Goal: Task Accomplishment & Management: Manage account settings

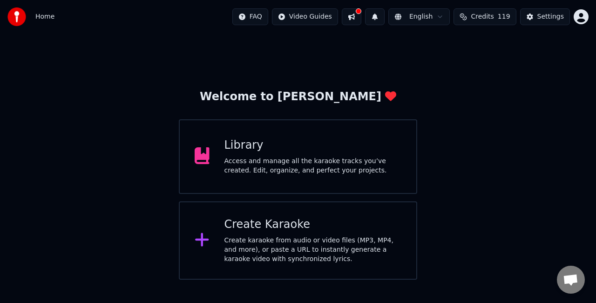
click at [314, 162] on div "Access and manage all the karaoke tracks you’ve created. Edit, organize, and pe…" at bounding box center [312, 165] width 177 height 19
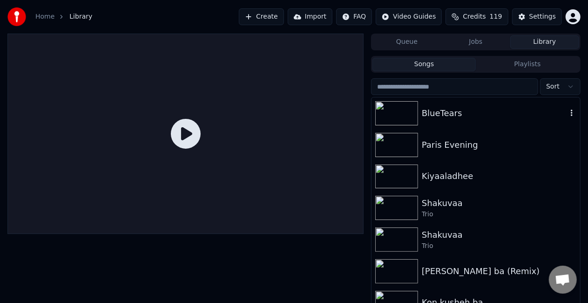
click at [459, 118] on div "BlueTears" at bounding box center [494, 113] width 145 height 13
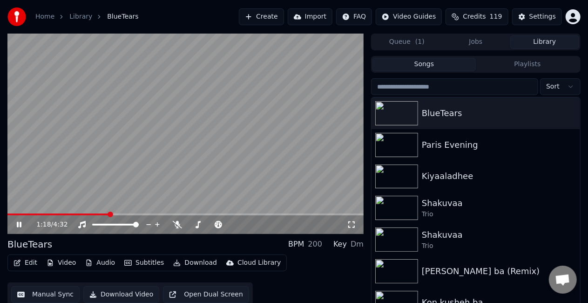
click at [110, 215] on span at bounding box center [185, 214] width 356 height 2
click at [141, 175] on video at bounding box center [185, 134] width 356 height 200
click at [196, 257] on button "Download" at bounding box center [194, 262] width 51 height 13
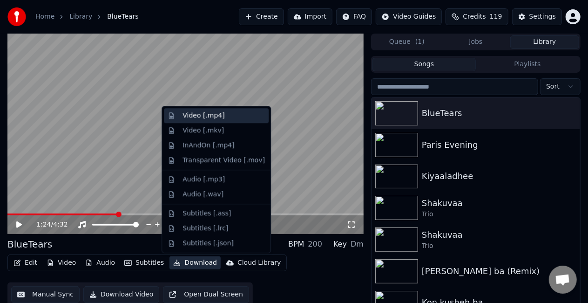
click at [227, 115] on div "Video [.mp4]" at bounding box center [223, 115] width 82 height 9
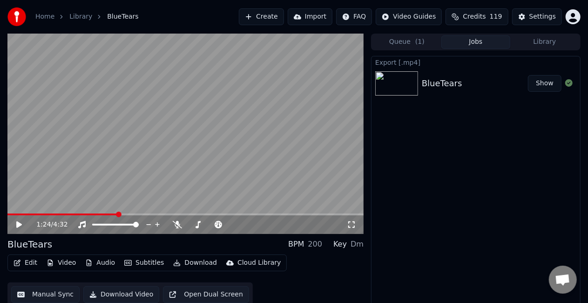
click at [544, 84] on button "Show" at bounding box center [545, 83] width 34 height 17
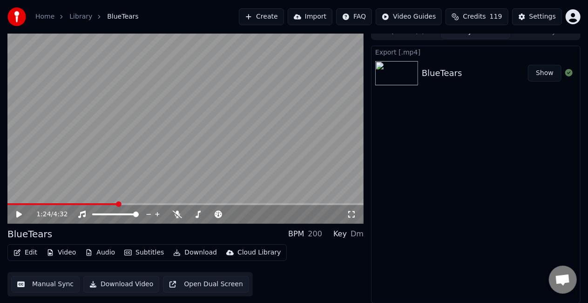
click at [23, 256] on button "Edit" at bounding box center [25, 252] width 31 height 13
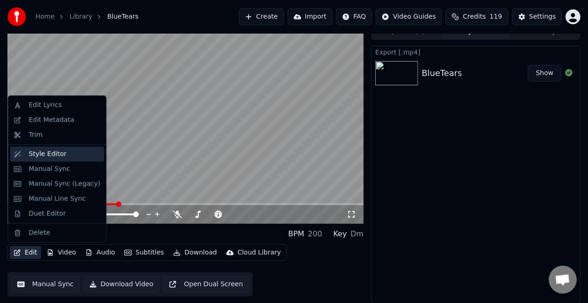
click at [62, 156] on div "Style Editor" at bounding box center [65, 153] width 72 height 9
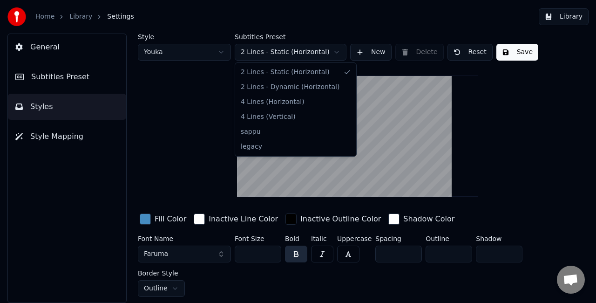
click at [321, 56] on html "Home Library Settings Library General Subtitles Preset Styles Style Mapping Sty…" at bounding box center [298, 151] width 596 height 303
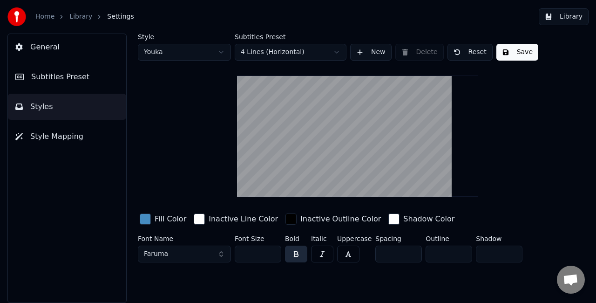
click at [508, 59] on button "Save" at bounding box center [517, 52] width 42 height 17
click at [508, 49] on button "Done" at bounding box center [517, 52] width 43 height 17
click at [562, 18] on button "Library" at bounding box center [564, 16] width 50 height 17
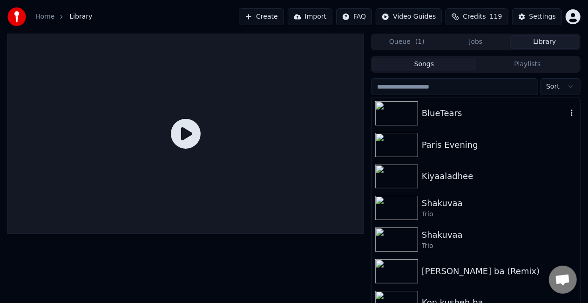
click at [446, 112] on div "BlueTears" at bounding box center [494, 113] width 145 height 13
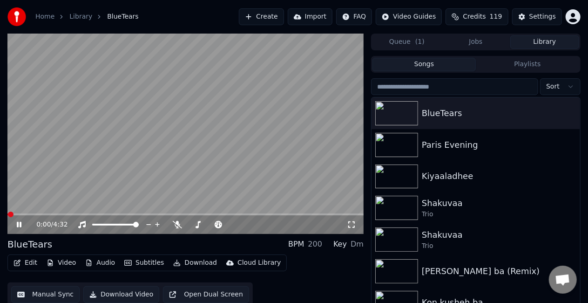
click at [47, 213] on span at bounding box center [185, 214] width 356 height 2
click at [78, 213] on span at bounding box center [185, 214] width 356 height 2
click at [111, 215] on span at bounding box center [185, 214] width 356 height 2
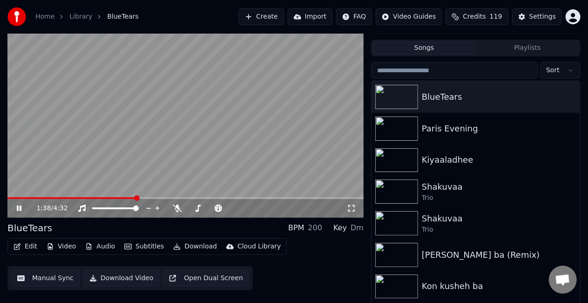
scroll to position [21, 0]
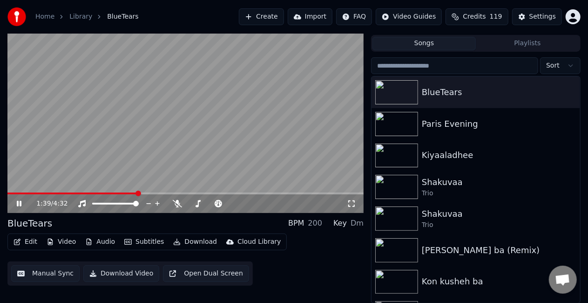
click at [128, 272] on button "Download Video" at bounding box center [121, 273] width 76 height 17
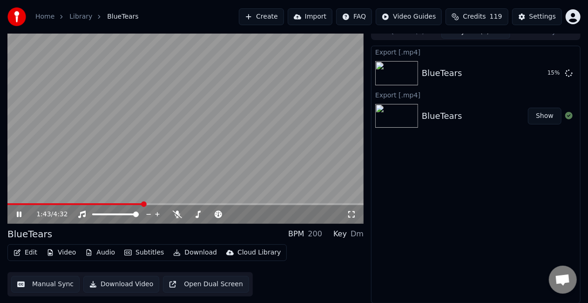
click at [291, 125] on video at bounding box center [185, 123] width 356 height 200
click at [547, 72] on button "Show" at bounding box center [545, 73] width 34 height 17
click at [544, 13] on div "Settings" at bounding box center [542, 16] width 27 height 9
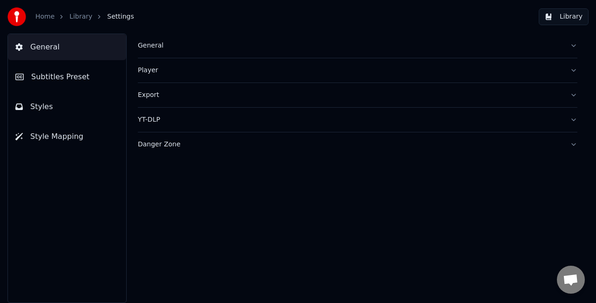
click at [231, 53] on button "General" at bounding box center [357, 46] width 439 height 24
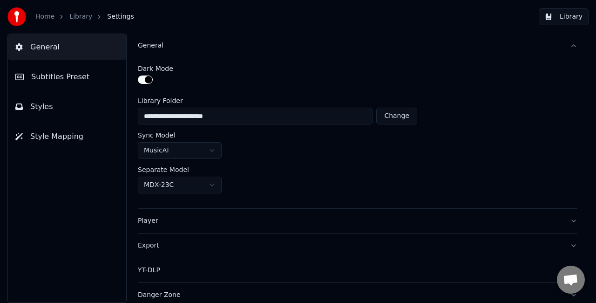
click at [59, 74] on span "Subtitles Preset" at bounding box center [60, 76] width 58 height 11
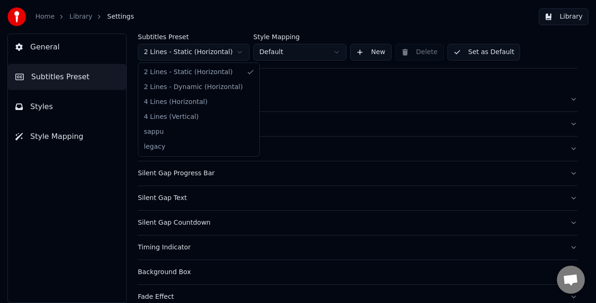
click at [244, 53] on html "Home Library Settings Library General Subtitles Preset Styles Style Mapping Sub…" at bounding box center [298, 151] width 596 height 303
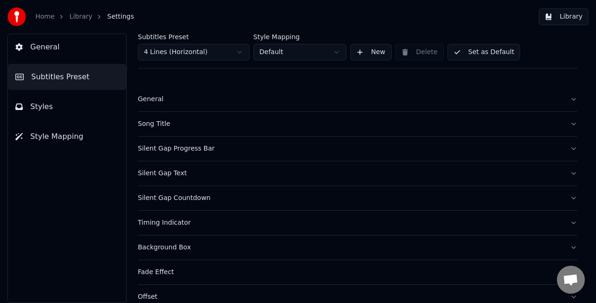
click at [487, 51] on button "Set as Default" at bounding box center [483, 52] width 73 height 17
click at [473, 55] on button "Done" at bounding box center [469, 52] width 44 height 17
click at [567, 14] on button "Library" at bounding box center [564, 16] width 50 height 17
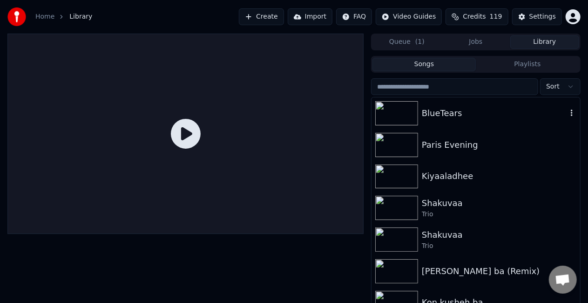
click at [465, 111] on div "BlueTears" at bounding box center [494, 113] width 145 height 13
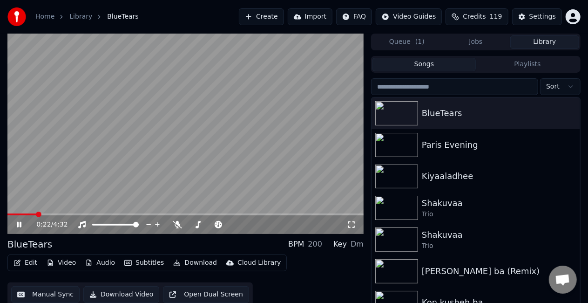
click at [35, 213] on span at bounding box center [185, 214] width 356 height 2
click at [70, 216] on div "0:22 / 4:32" at bounding box center [185, 224] width 356 height 19
click at [69, 212] on video at bounding box center [185, 134] width 356 height 200
click at [69, 215] on span at bounding box center [185, 214] width 356 height 2
click at [119, 148] on video at bounding box center [185, 134] width 356 height 200
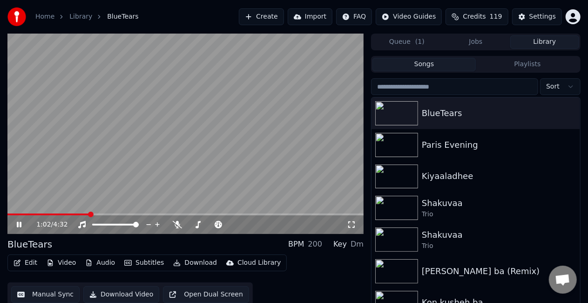
click at [17, 214] on span at bounding box center [48, 214] width 82 height 2
click at [25, 215] on span at bounding box center [23, 214] width 6 height 6
click at [34, 214] on span at bounding box center [185, 214] width 356 height 2
click at [20, 223] on icon at bounding box center [25, 224] width 21 height 7
click at [548, 17] on div "Settings" at bounding box center [542, 16] width 27 height 9
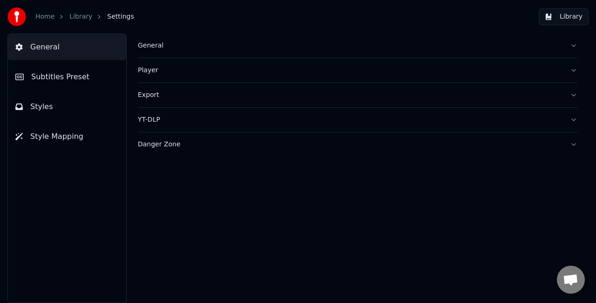
click at [76, 77] on span "Subtitles Preset" at bounding box center [60, 76] width 58 height 11
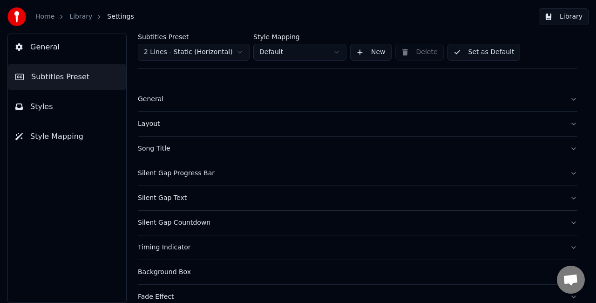
click at [223, 51] on html "Home Library Settings Library General Subtitles Preset Styles Style Mapping Sub…" at bounding box center [298, 151] width 596 height 303
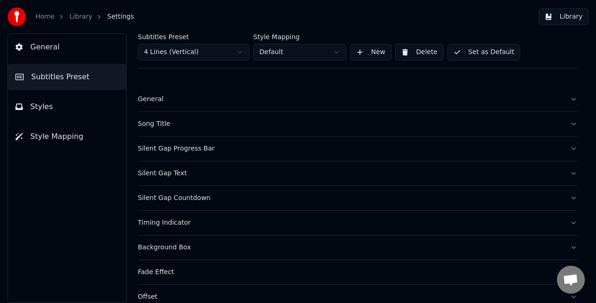
click at [270, 51] on html "Home Library Settings Library General Subtitles Preset Styles Style Mapping Sub…" at bounding box center [298, 151] width 596 height 303
click at [236, 56] on html "Home Library Settings Library General Subtitles Preset Styles Style Mapping Sub…" at bounding box center [298, 151] width 596 height 303
click at [491, 51] on button "Set as Default" at bounding box center [483, 52] width 73 height 17
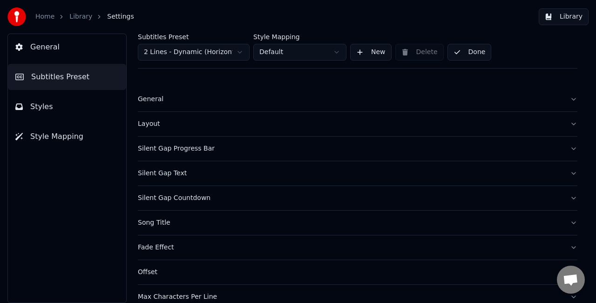
click at [475, 53] on button "Done" at bounding box center [469, 52] width 44 height 17
click at [558, 15] on button "Library" at bounding box center [564, 16] width 50 height 17
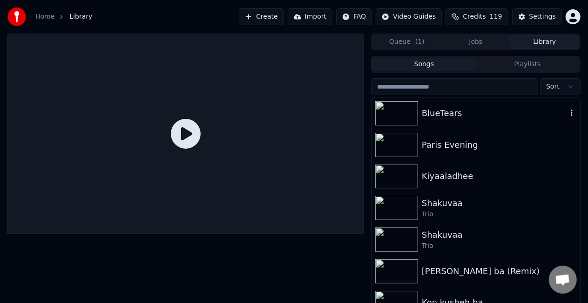
click at [425, 114] on div "BlueTears" at bounding box center [494, 113] width 145 height 13
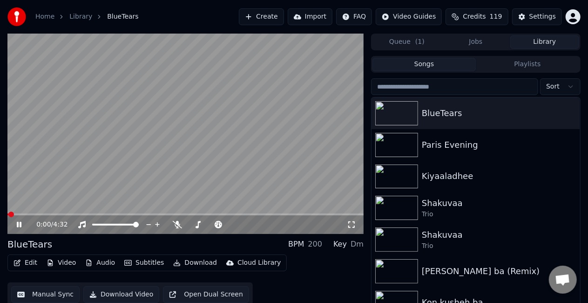
click at [38, 215] on span at bounding box center [185, 214] width 356 height 2
click at [17, 224] on icon at bounding box center [25, 224] width 21 height 7
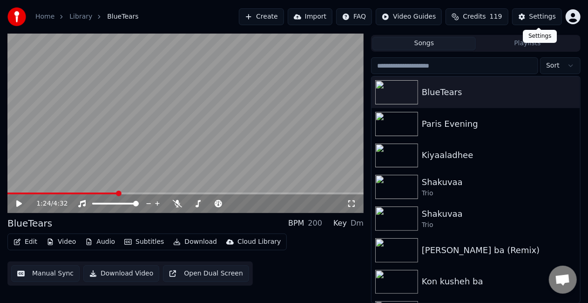
click at [545, 12] on button "Settings" at bounding box center [537, 16] width 50 height 17
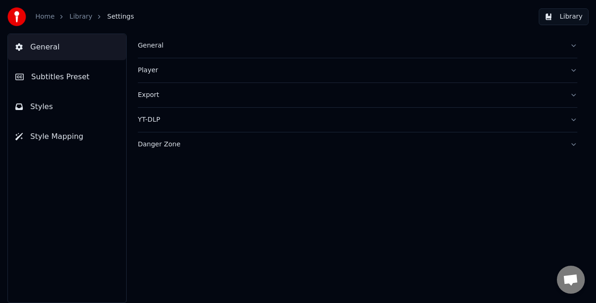
click at [160, 42] on div "General" at bounding box center [350, 45] width 425 height 9
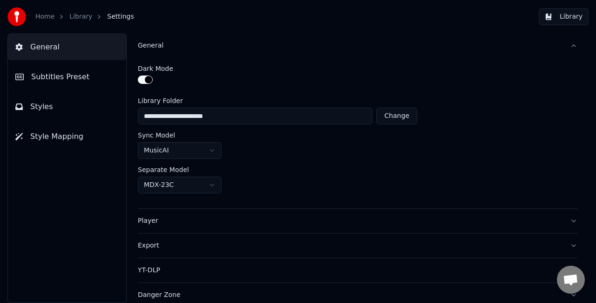
click at [36, 75] on span "Subtitles Preset" at bounding box center [60, 76] width 58 height 11
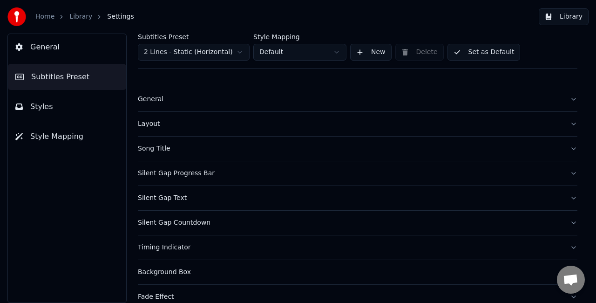
click at [280, 95] on div "General" at bounding box center [350, 99] width 425 height 9
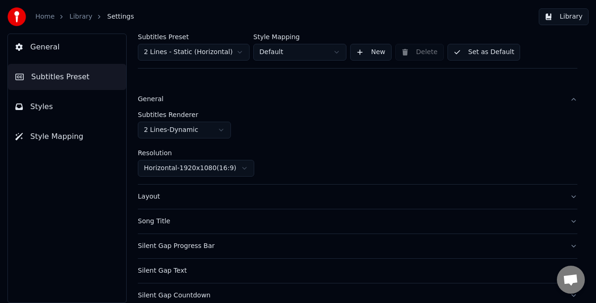
click at [212, 128] on html "Home Library Settings Library General Subtitles Preset Styles Style Mapping Sub…" at bounding box center [298, 151] width 596 height 303
click at [497, 52] on button "Set as Default" at bounding box center [483, 52] width 73 height 17
click at [477, 49] on button "Done" at bounding box center [469, 52] width 44 height 17
click at [556, 19] on button "Library" at bounding box center [564, 16] width 50 height 17
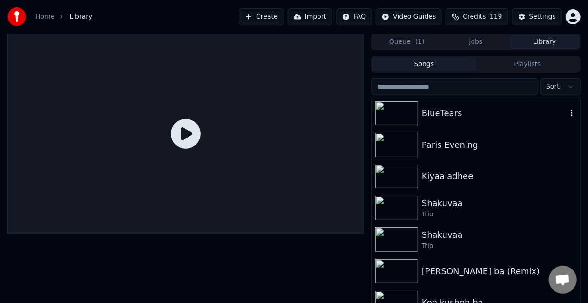
click at [447, 109] on div "BlueTears" at bounding box center [494, 113] width 145 height 13
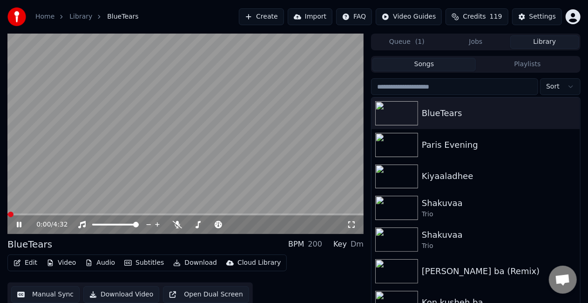
click at [82, 213] on video at bounding box center [185, 134] width 356 height 200
click at [82, 214] on span at bounding box center [185, 214] width 356 height 2
click at [170, 144] on video at bounding box center [185, 134] width 356 height 200
click at [544, 12] on button "Settings" at bounding box center [537, 16] width 50 height 17
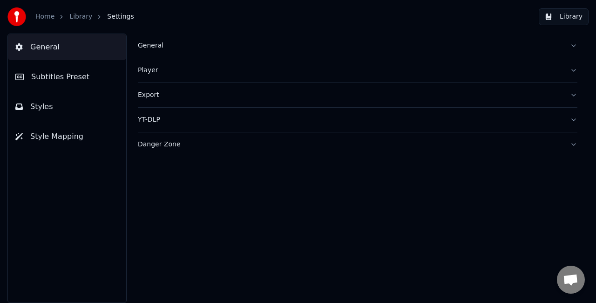
click at [82, 76] on button "Subtitles Preset" at bounding box center [67, 77] width 118 height 26
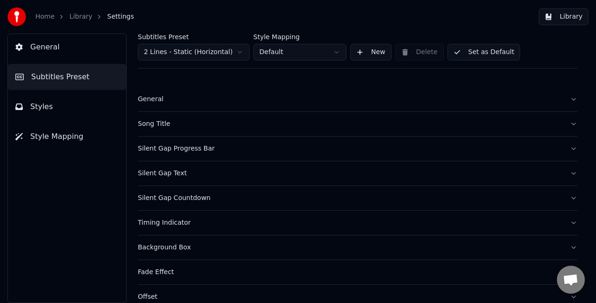
click at [230, 55] on html "Home Library Settings Library General Subtitles Preset Styles Style Mapping Sub…" at bounding box center [298, 151] width 596 height 303
click at [220, 104] on button "General" at bounding box center [357, 99] width 439 height 24
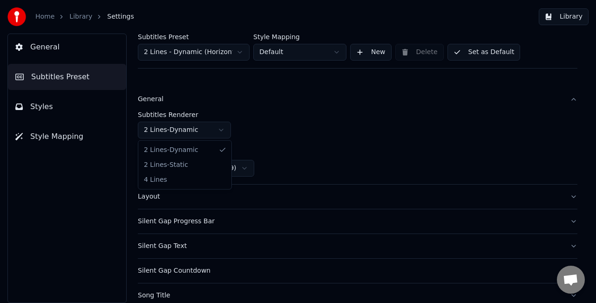
click at [222, 130] on html "Home Library Settings Library General Subtitles Preset Styles Style Mapping Sub…" at bounding box center [298, 151] width 596 height 303
click at [490, 54] on button "Set as Default" at bounding box center [483, 52] width 73 height 17
click at [479, 51] on button "Done" at bounding box center [469, 52] width 44 height 17
click at [556, 19] on button "Library" at bounding box center [564, 16] width 50 height 17
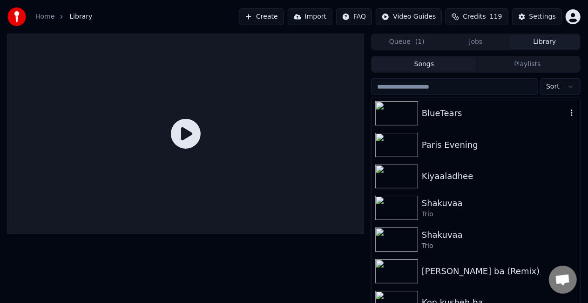
drag, startPoint x: 443, startPoint y: 124, endPoint x: 446, endPoint y: 115, distance: 9.3
click at [443, 123] on div "BlueTears" at bounding box center [476, 113] width 209 height 32
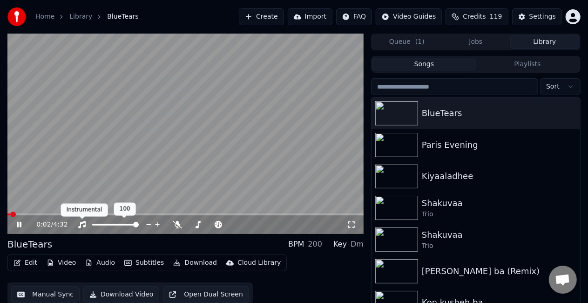
click at [82, 214] on polygon at bounding box center [82, 215] width 7 height 7
click at [117, 214] on div "100 100" at bounding box center [125, 209] width 22 height 13
click at [109, 213] on span at bounding box center [185, 214] width 356 height 2
click at [18, 221] on icon at bounding box center [25, 224] width 21 height 7
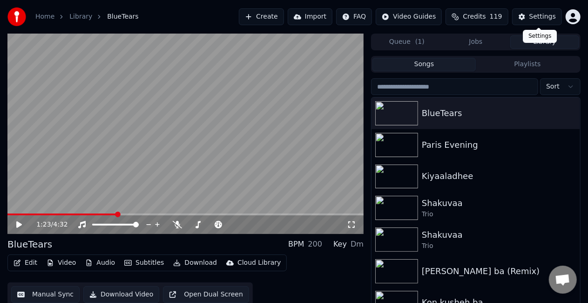
click at [525, 14] on button "Settings" at bounding box center [537, 16] width 50 height 17
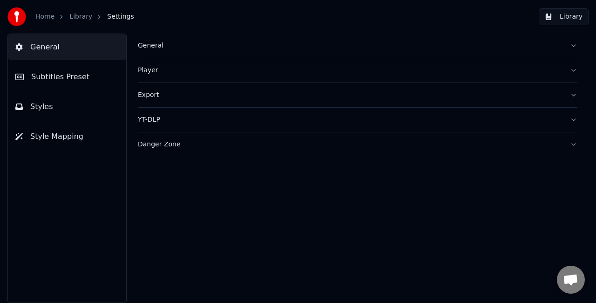
click at [93, 74] on button "Subtitles Preset" at bounding box center [67, 77] width 118 height 26
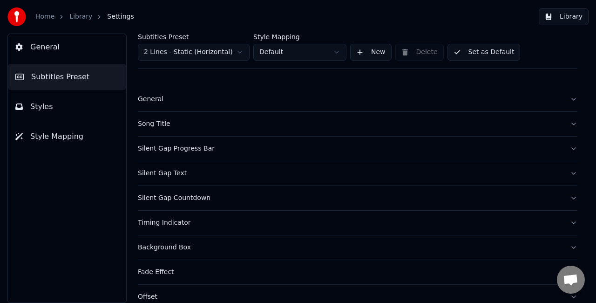
click at [71, 105] on button "Styles" at bounding box center [67, 107] width 118 height 26
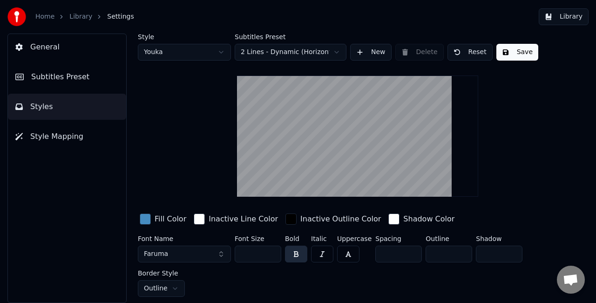
drag, startPoint x: 243, startPoint y: 252, endPoint x: 221, endPoint y: 251, distance: 21.9
click at [221, 251] on div "Font Name Faruma Font Size *** Bold Italic Uppercase Spacing ** Outline * Shado…" at bounding box center [346, 265] width 417 height 61
click at [258, 253] on input "***" at bounding box center [258, 253] width 47 height 17
drag, startPoint x: 258, startPoint y: 253, endPoint x: 232, endPoint y: 251, distance: 26.1
click at [232, 251] on div "Font Name Faruma Font Size *** Bold Italic Uppercase Spacing ** Outline * Shado…" at bounding box center [346, 265] width 417 height 61
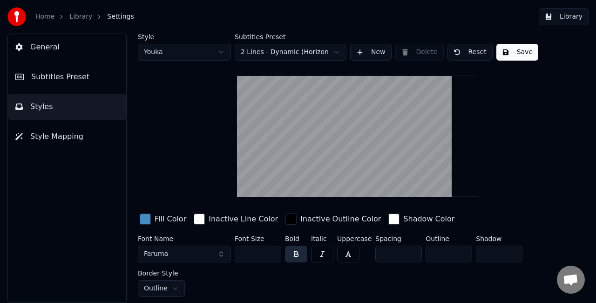
type input "***"
click at [516, 55] on button "Save" at bounding box center [517, 52] width 42 height 17
click at [516, 54] on button "Done" at bounding box center [517, 52] width 43 height 17
click at [560, 13] on button "Library" at bounding box center [564, 16] width 50 height 17
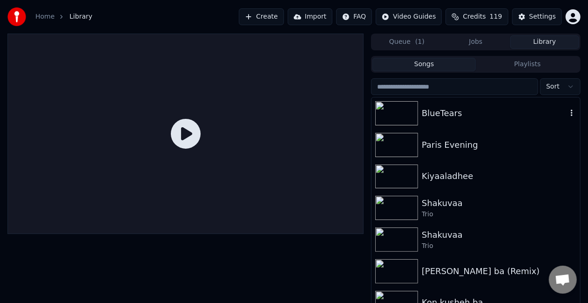
click at [450, 116] on div "BlueTears" at bounding box center [494, 113] width 145 height 13
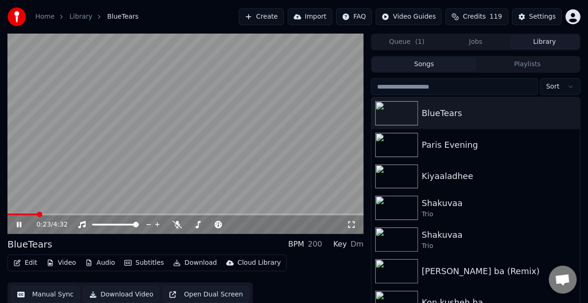
click at [37, 215] on span at bounding box center [185, 214] width 356 height 2
click at [75, 215] on span at bounding box center [185, 214] width 356 height 2
click at [172, 123] on video at bounding box center [185, 134] width 356 height 200
click at [124, 294] on button "Download Video" at bounding box center [121, 294] width 76 height 17
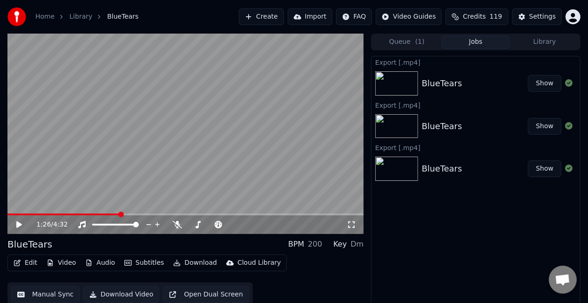
click at [155, 140] on video at bounding box center [185, 134] width 356 height 200
click at [203, 215] on span at bounding box center [185, 214] width 356 height 2
click at [218, 215] on span at bounding box center [185, 214] width 356 height 2
click at [229, 214] on span at bounding box center [185, 214] width 356 height 2
click at [210, 178] on video at bounding box center [185, 134] width 356 height 200
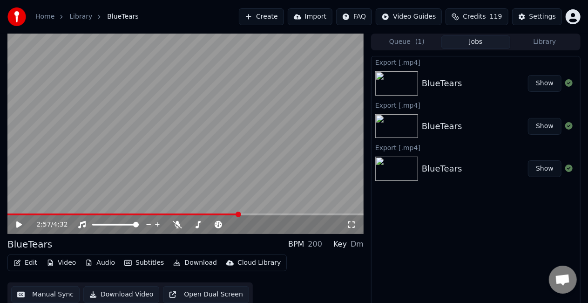
click at [536, 86] on button "Show" at bounding box center [545, 83] width 34 height 17
